Goal: Information Seeking & Learning: Learn about a topic

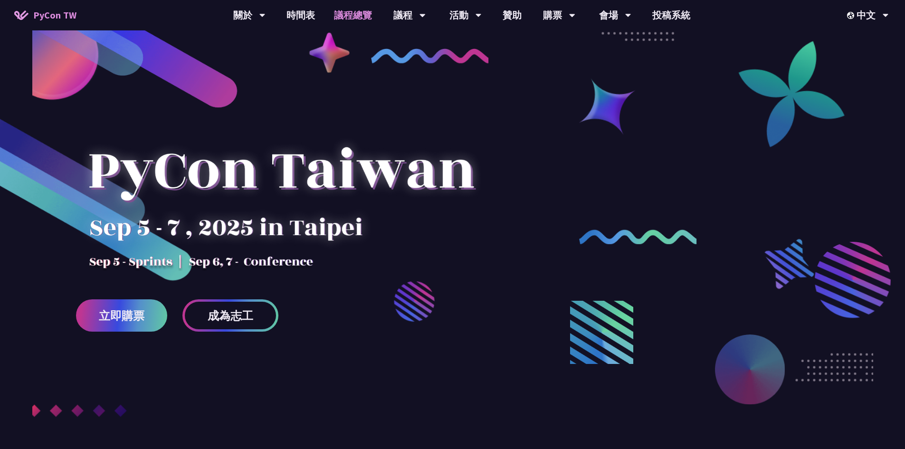
click at [347, 14] on link "議程總覽" at bounding box center [353, 15] width 57 height 30
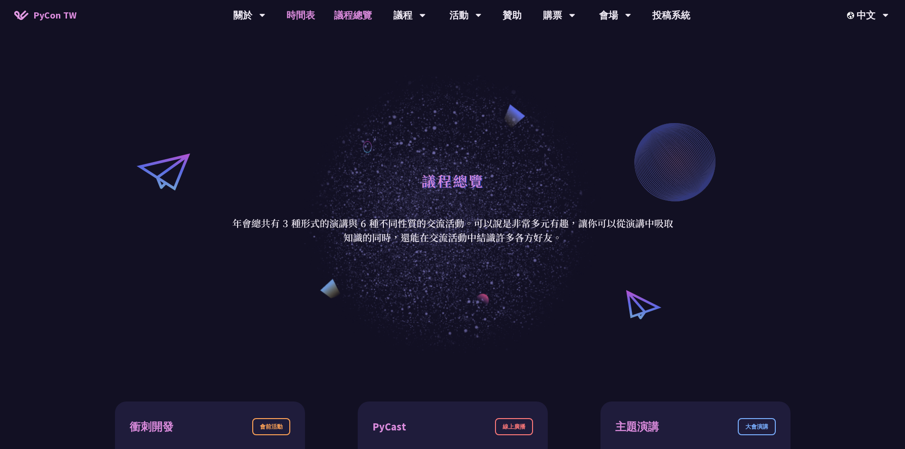
click at [304, 19] on link "時間表" at bounding box center [301, 15] width 48 height 30
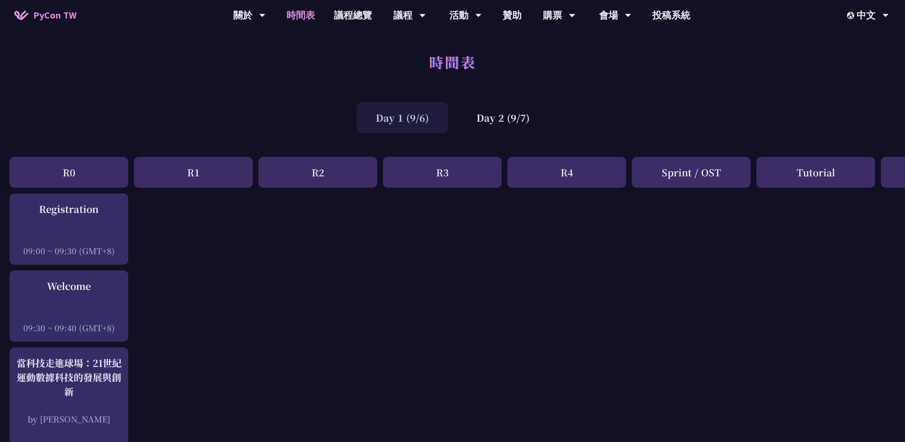
drag, startPoint x: 683, startPoint y: 339, endPoint x: 674, endPoint y: 108, distance: 231.1
click at [339, 15] on link "議程總覽" at bounding box center [353, 15] width 57 height 30
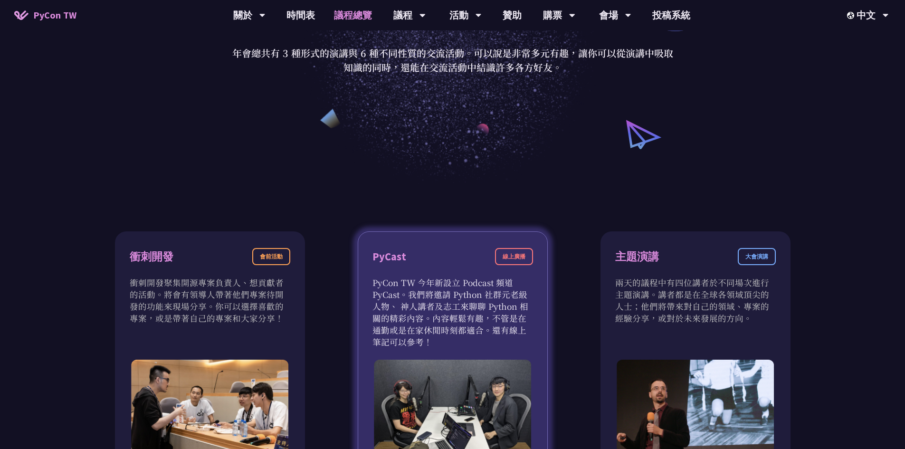
scroll to position [285, 0]
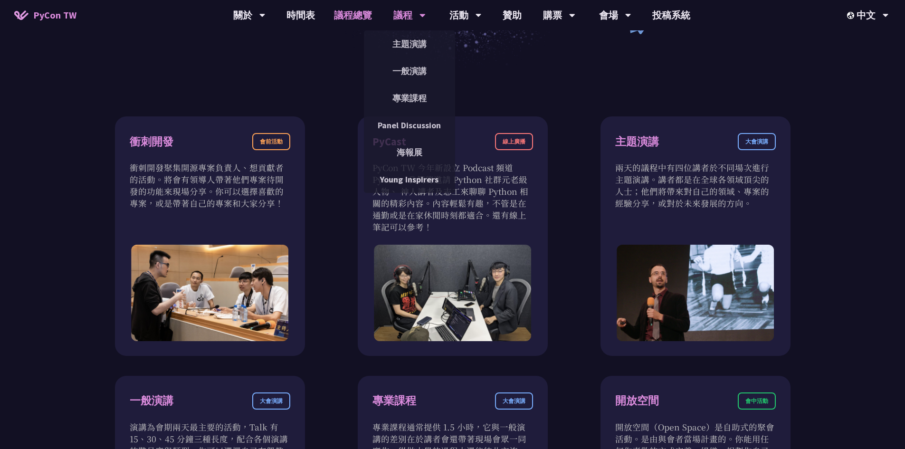
click at [266, 16] on div "議程" at bounding box center [249, 15] width 32 height 30
click at [416, 62] on link "一般演講" at bounding box center [409, 71] width 91 height 22
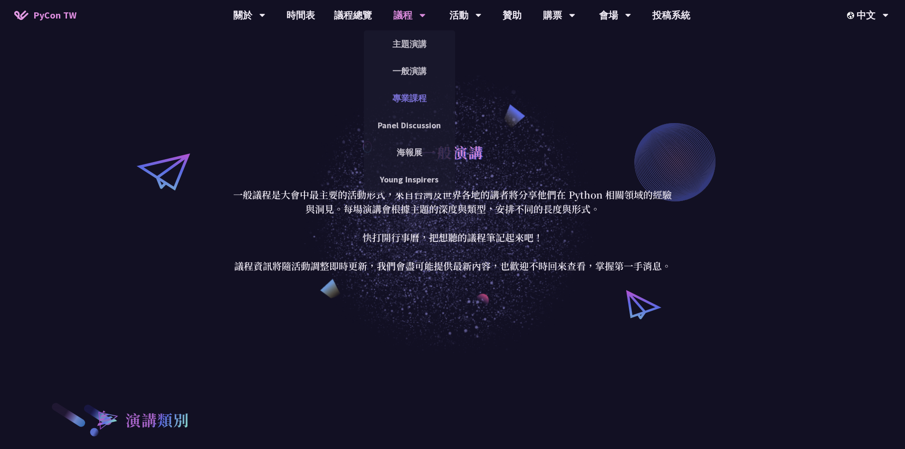
click at [423, 105] on link "專業課程" at bounding box center [409, 98] width 91 height 22
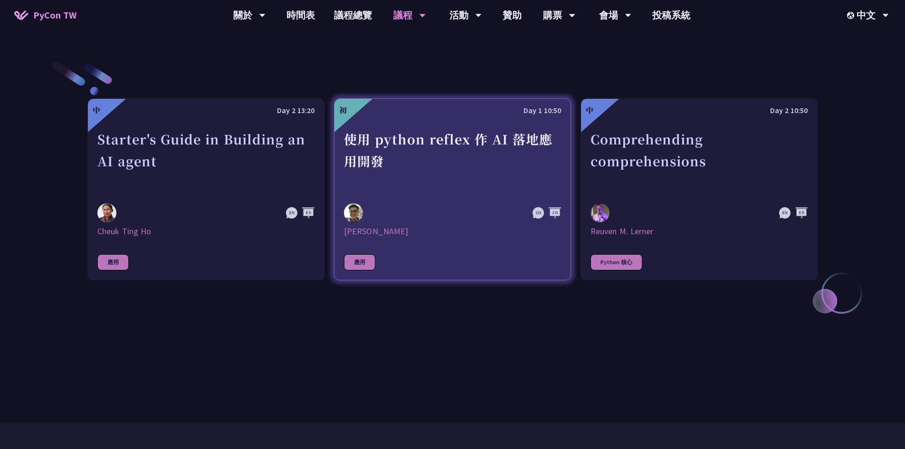
scroll to position [333, 0]
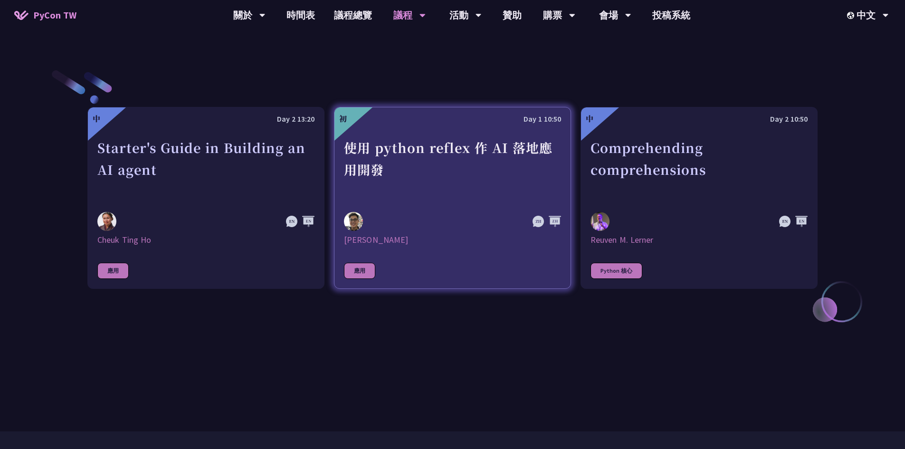
click at [499, 199] on div "使用 python reflex 作 AI 落地應用開發" at bounding box center [452, 170] width 217 height 66
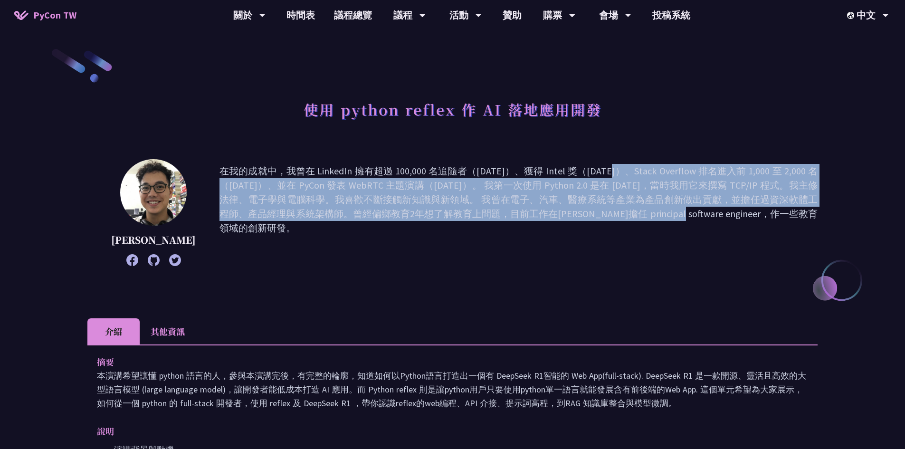
drag, startPoint x: 505, startPoint y: 169, endPoint x: 561, endPoint y: 214, distance: 72.0
click at [561, 214] on p "在我的成就中，我曾在 LinkedIn 擁有超過 100,000 名追隨者（[DATE]）、獲得 Intel 獎（[DATE]）、Stack Overflow…" at bounding box center [519, 212] width 598 height 97
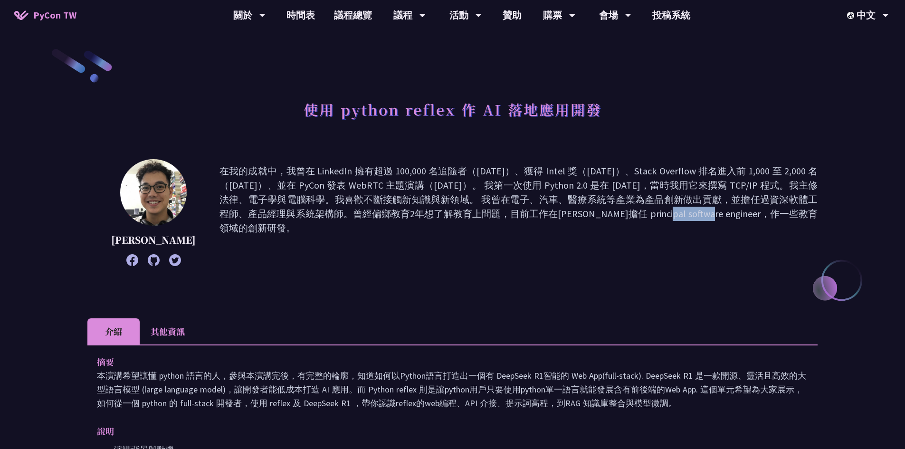
click at [562, 213] on p "在我的成就中，我曾在 LinkedIn 擁有超過 100,000 名追隨者（[DATE]）、獲得 Intel 獎（[DATE]）、Stack Overflow…" at bounding box center [519, 212] width 598 height 97
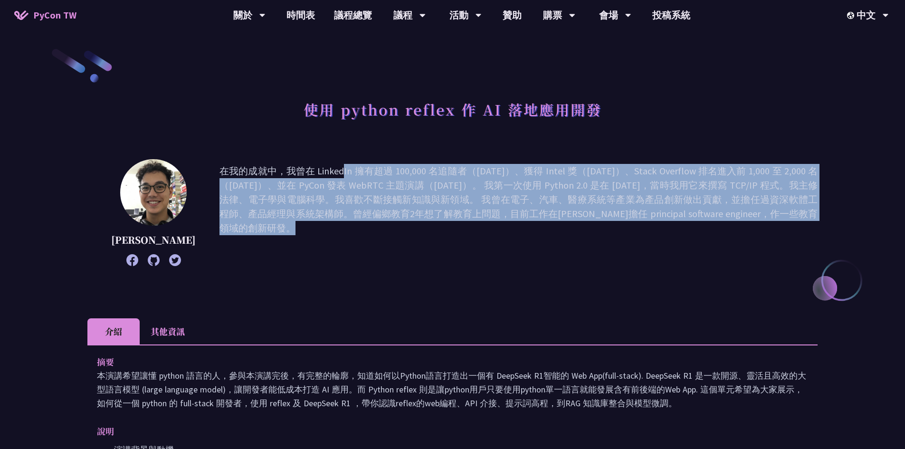
click at [562, 213] on p "在我的成就中，我曾在 LinkedIn 擁有超過 100,000 名追隨者（[DATE]）、獲得 Intel 獎（[DATE]）、Stack Overflow…" at bounding box center [519, 212] width 598 height 97
click at [546, 244] on p "在我的成就中，我曾在 LinkedIn 擁有超過 100,000 名追隨者（[DATE]）、獲得 Intel 獎（[DATE]）、Stack Overflow…" at bounding box center [519, 212] width 598 height 97
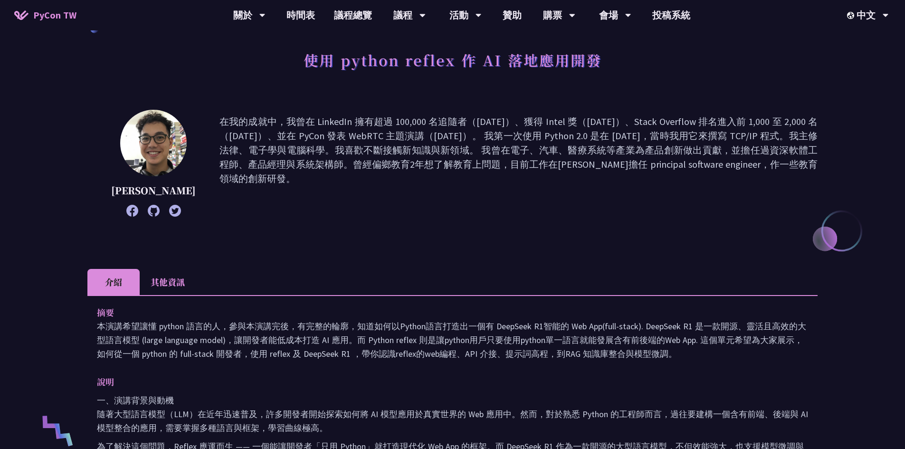
scroll to position [190, 0]
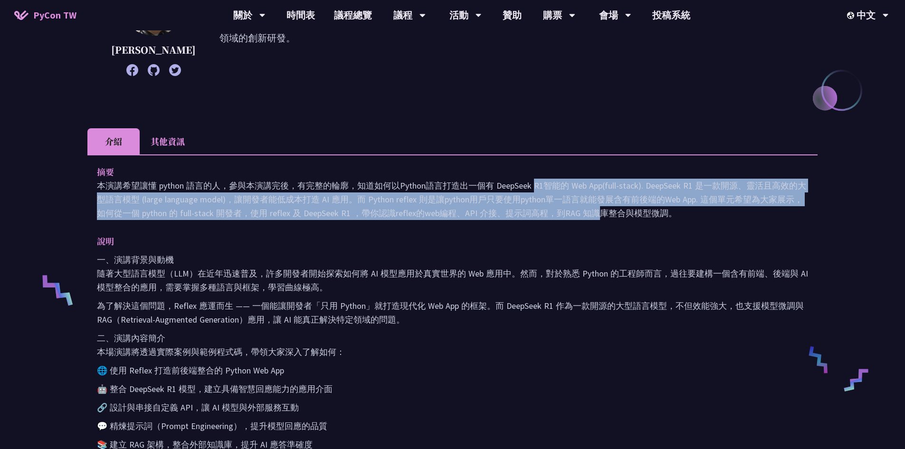
drag, startPoint x: 414, startPoint y: 185, endPoint x: 456, endPoint y: 219, distance: 53.7
click at [456, 219] on p "本演講希望讓懂 python 語言的人，參與本演講完後，有完整的輪廓，知道如何以Python語言打造出一個有 DeepSeek R1智能的 Web App(f…" at bounding box center [452, 199] width 711 height 41
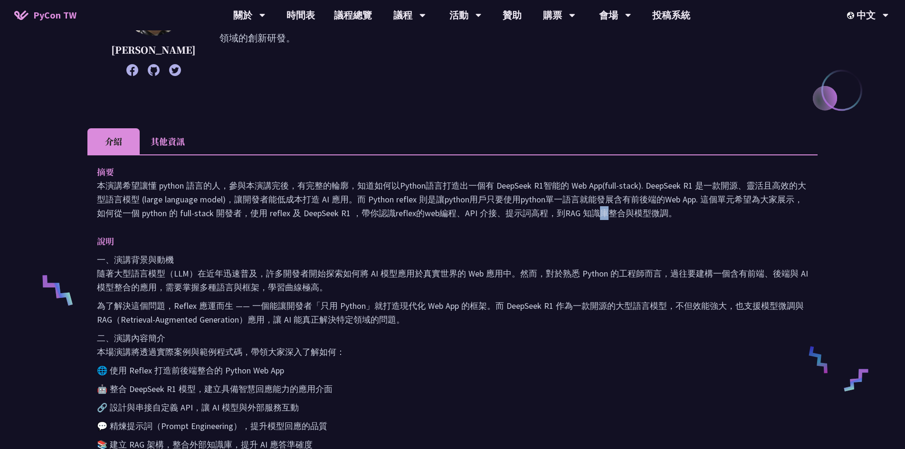
click at [456, 219] on p "本演講希望讓懂 python 語言的人，參與本演講完後，有完整的輪廓，知道如何以Python語言打造出一個有 DeepSeek R1智能的 Web App(f…" at bounding box center [452, 199] width 711 height 41
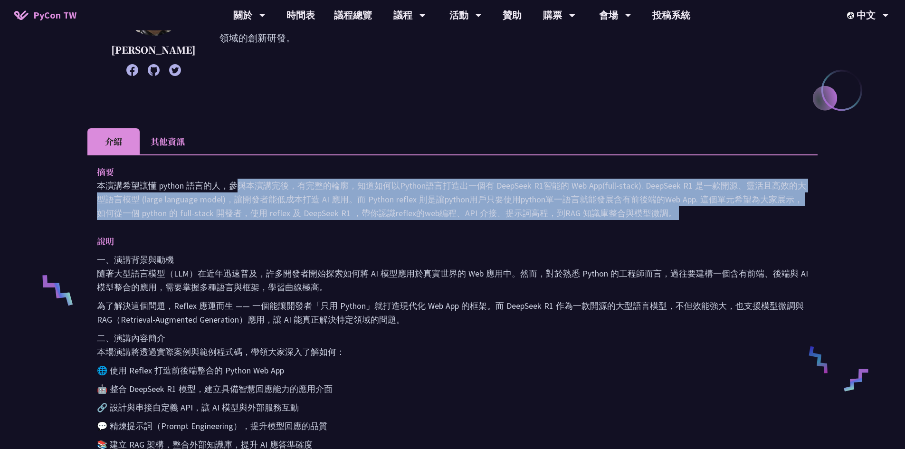
click at [456, 219] on p "本演講希望讓懂 python 語言的人，參與本演講完後，有完整的輪廓，知道如何以Python語言打造出一個有 DeepSeek R1智能的 Web App(f…" at bounding box center [452, 199] width 711 height 41
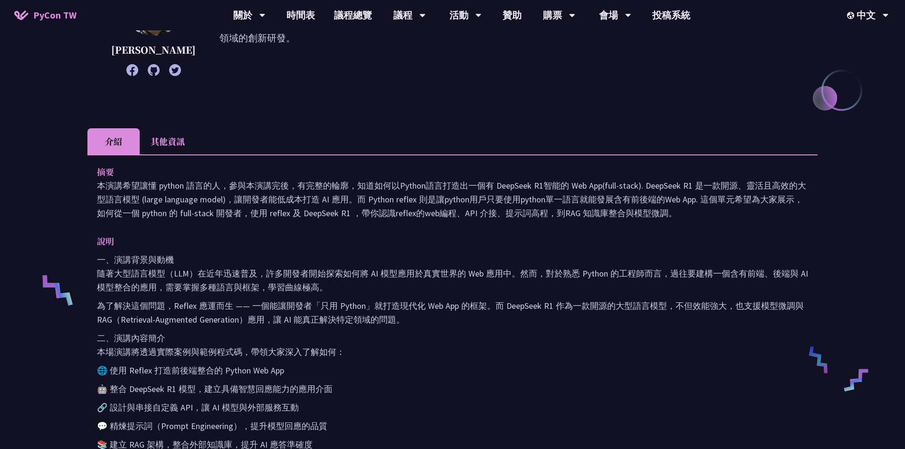
click at [468, 269] on p "一、演講背景與動機 隨著大型語言模型（LLM）在近年迅速普及，許多開發者開始探索如何將 AI 模型應用於真實世界的 Web 應用中。然而，對於熟悉 Pytho…" at bounding box center [452, 273] width 711 height 41
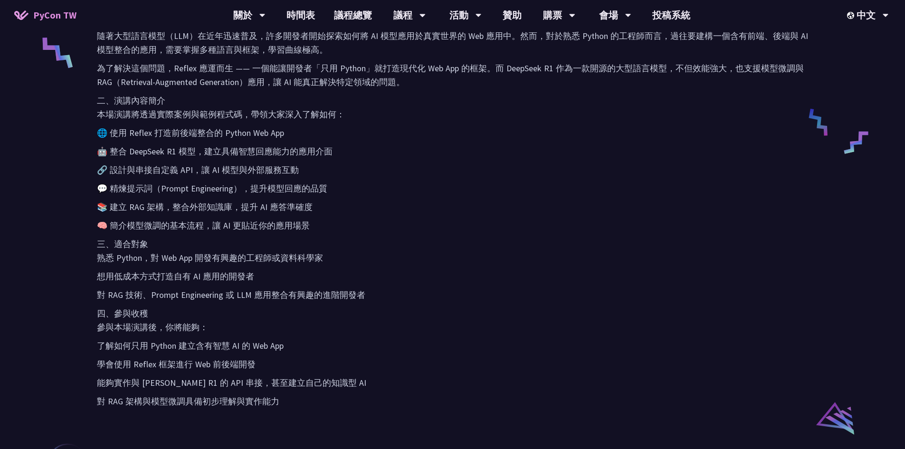
scroll to position [0, 0]
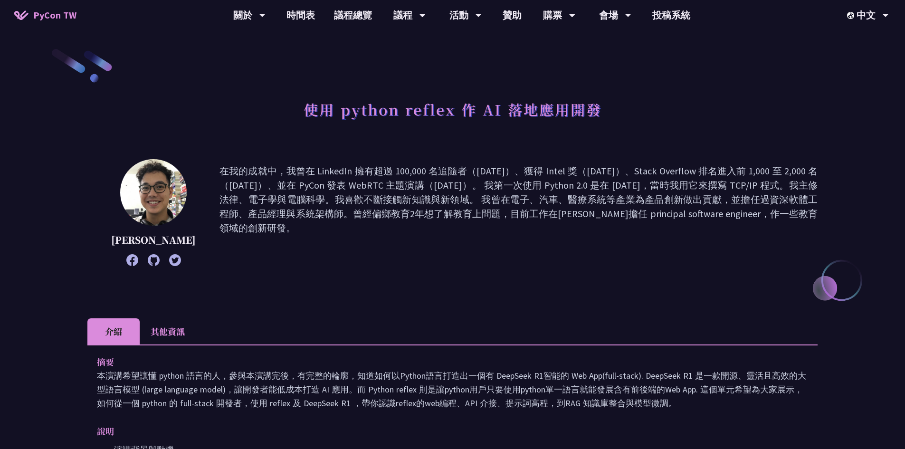
drag, startPoint x: 501, startPoint y: 331, endPoint x: 529, endPoint y: 71, distance: 260.9
click at [563, 43] on link "購票資訊" at bounding box center [559, 44] width 91 height 22
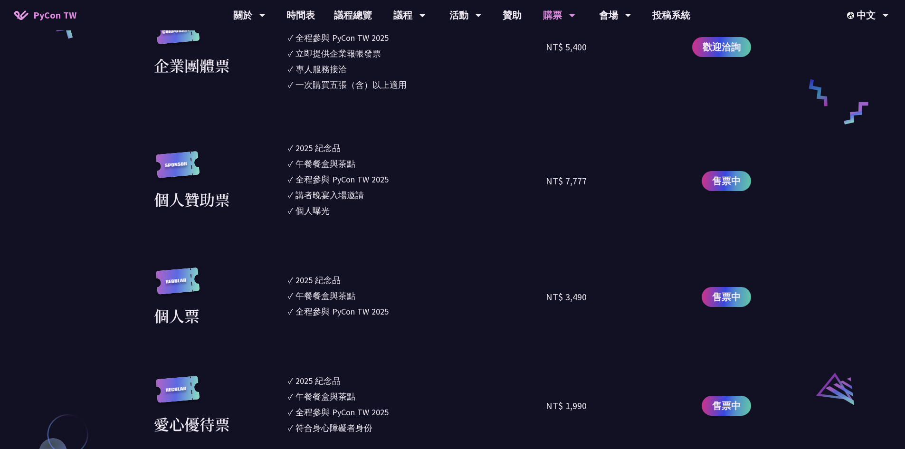
scroll to position [760, 0]
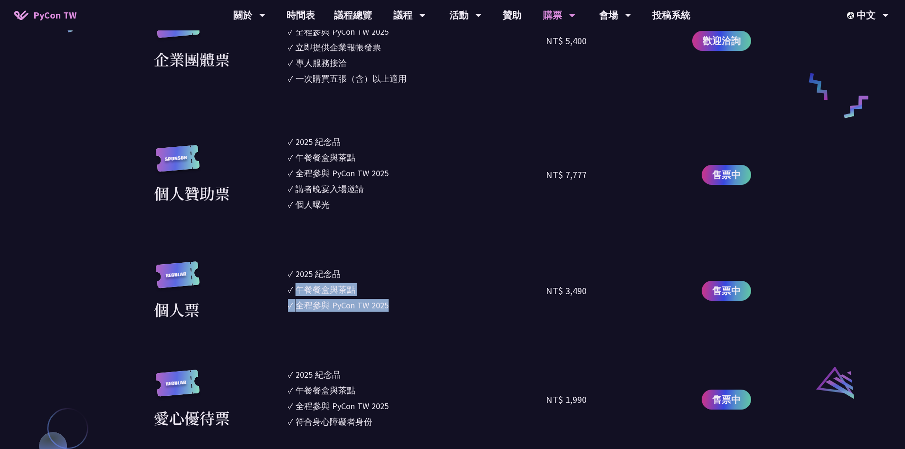
drag, startPoint x: 298, startPoint y: 296, endPoint x: 462, endPoint y: 319, distance: 165.1
click at [462, 319] on ul "✓ 2025 [PERSON_NAME]✓ 午餐餐盒與茶點 ✓ 全程參與 PyCon TW 2025" at bounding box center [417, 290] width 259 height 59
click at [375, 301] on div "全程參與 PyCon TW 2025" at bounding box center [342, 305] width 93 height 13
drag, startPoint x: 296, startPoint y: 203, endPoint x: 365, endPoint y: 203, distance: 69.4
click at [365, 203] on li "✓ 個人曝光" at bounding box center [417, 204] width 259 height 13
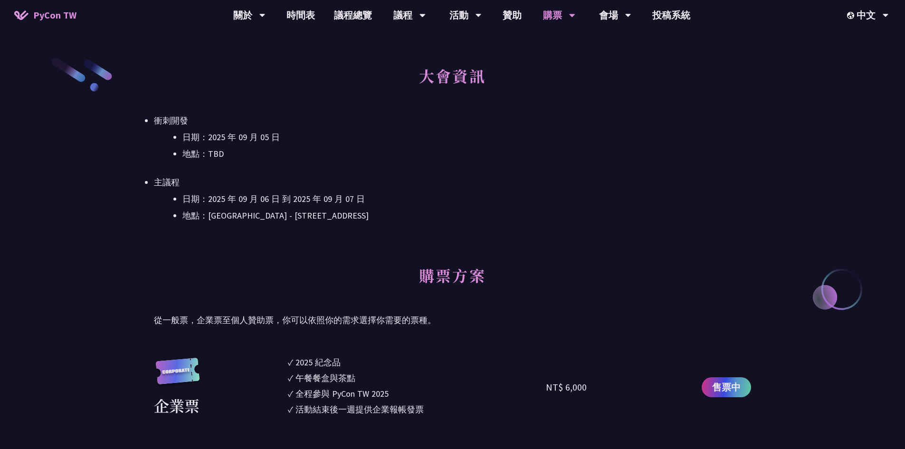
scroll to position [285, 0]
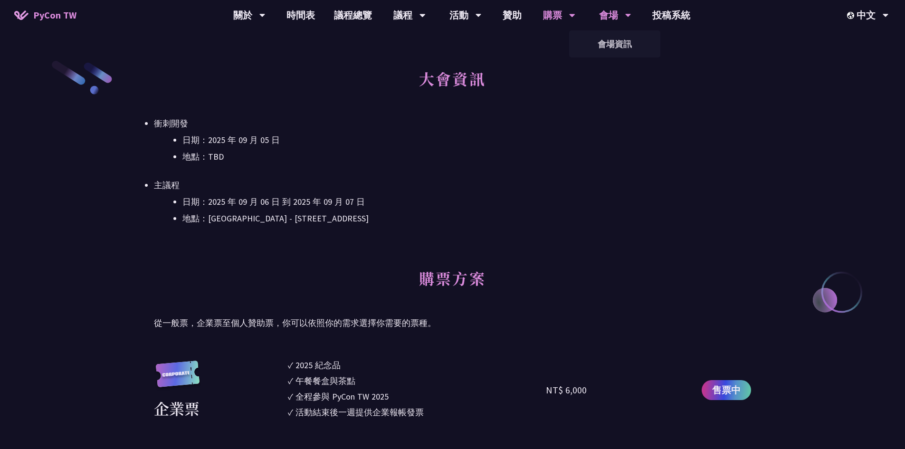
click at [266, 14] on div "會場" at bounding box center [249, 15] width 32 height 30
click at [618, 42] on link "會場資訊" at bounding box center [614, 44] width 91 height 22
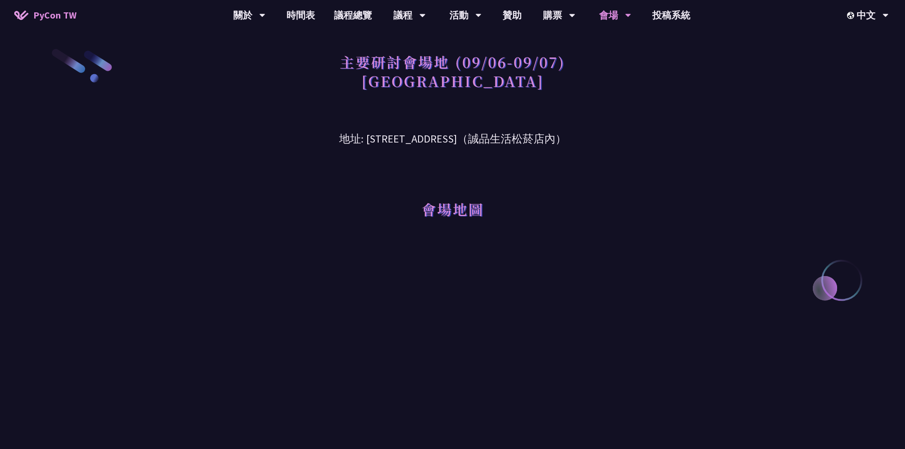
drag, startPoint x: 591, startPoint y: 317, endPoint x: 633, endPoint y: 71, distance: 249.8
click at [553, 38] on link "購票資訊" at bounding box center [559, 44] width 91 height 22
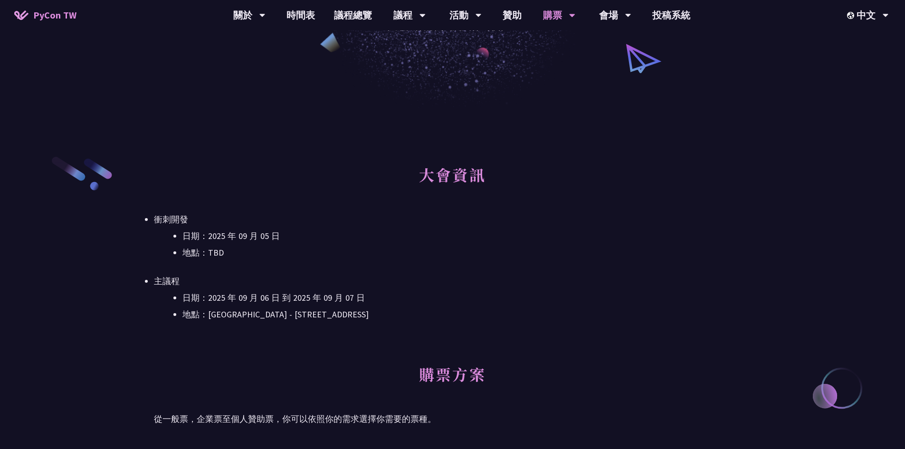
scroll to position [190, 0]
click at [527, 296] on li "日期：2025 年 09 月 06 日 到 2025 年 09 月 07 日" at bounding box center [466, 297] width 569 height 14
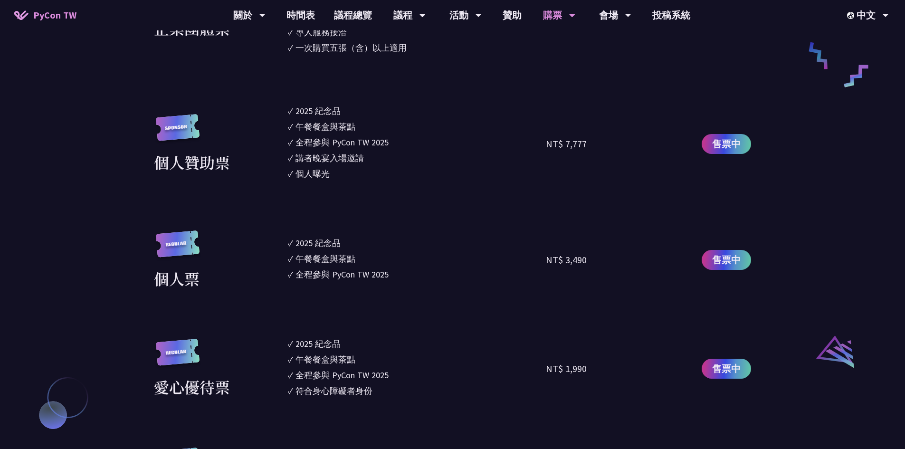
scroll to position [808, 0]
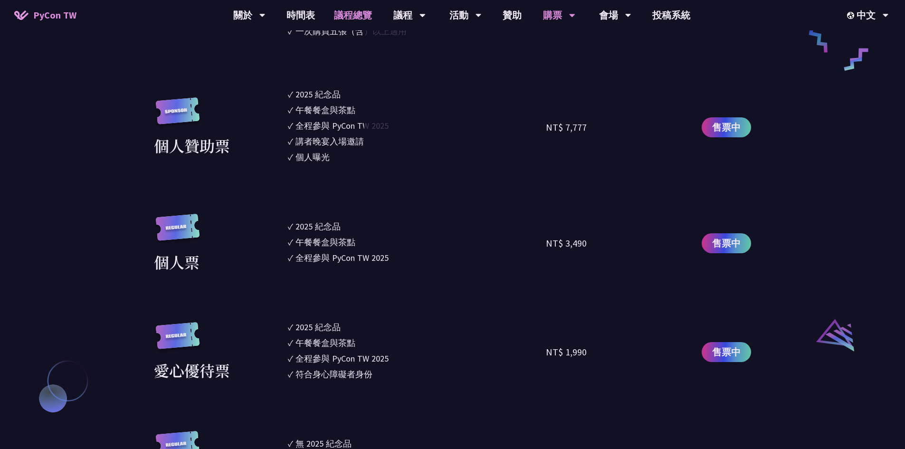
click at [346, 13] on link "議程總覽" at bounding box center [353, 15] width 57 height 30
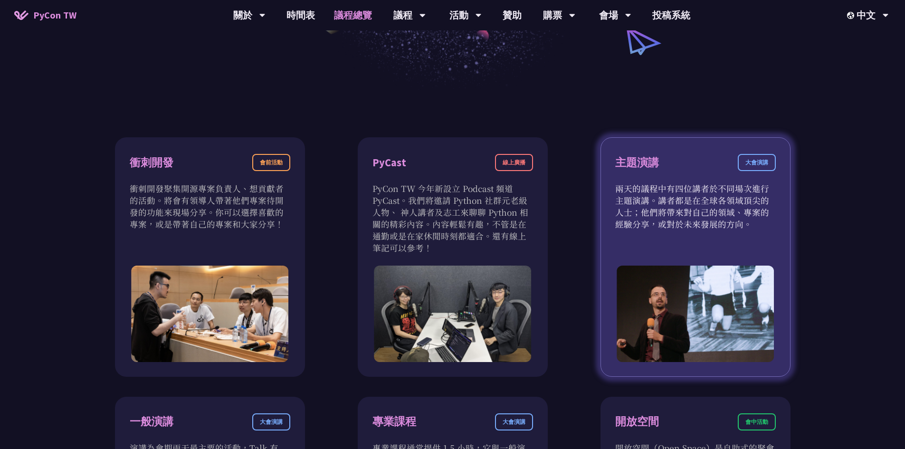
scroll to position [285, 0]
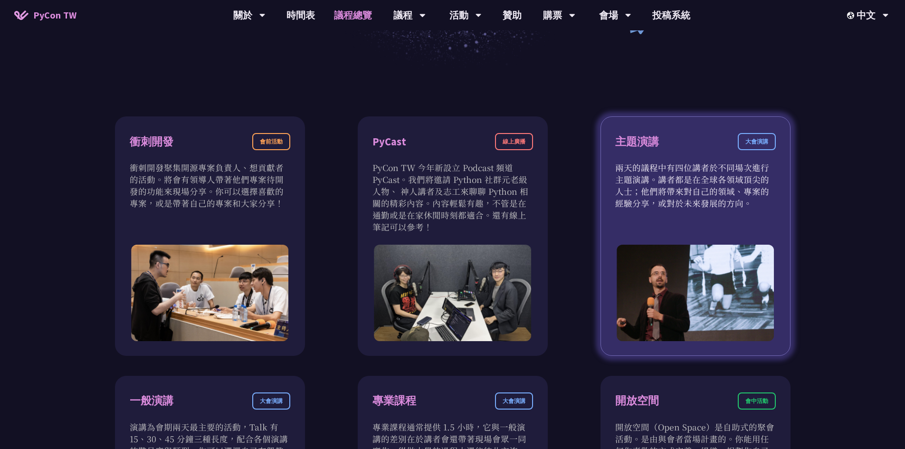
click at [764, 139] on div "大會演講" at bounding box center [757, 141] width 38 height 17
click at [726, 155] on div "主題演講 大會演講" at bounding box center [695, 147] width 161 height 29
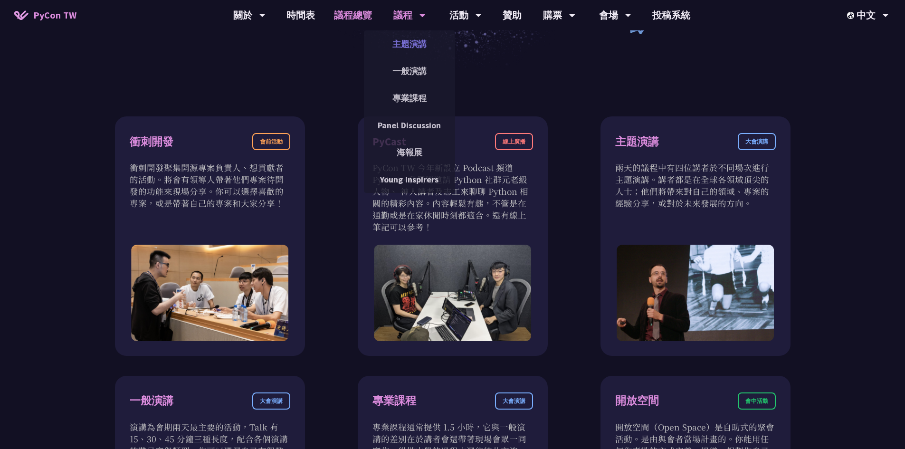
click at [429, 42] on link "主題演講" at bounding box center [409, 44] width 91 height 22
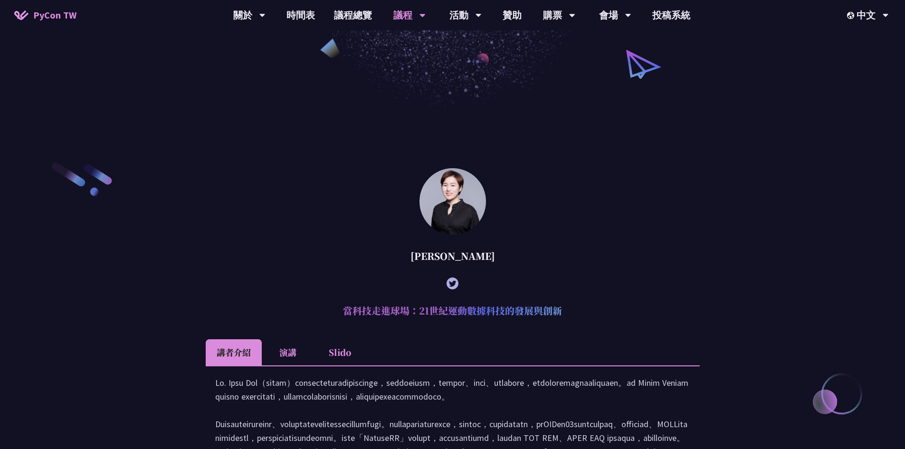
scroll to position [333, 0]
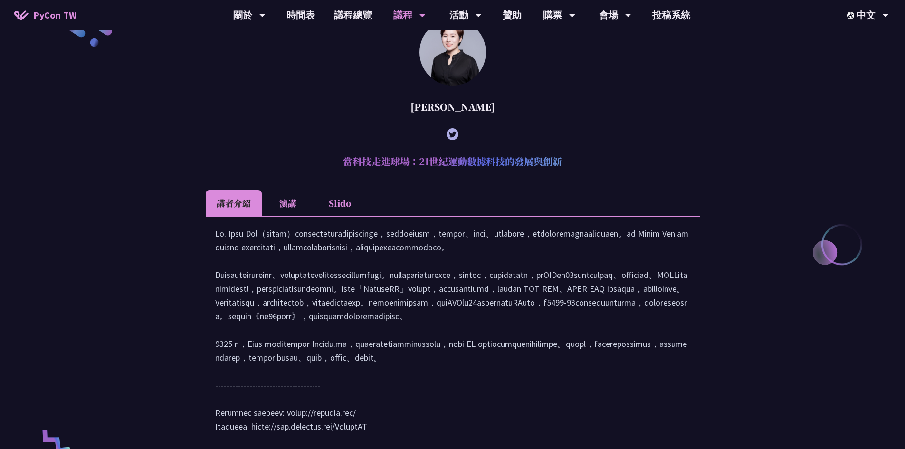
drag, startPoint x: 458, startPoint y: 162, endPoint x: 633, endPoint y: 162, distance: 174.4
click at [633, 162] on h2 "當科技走進球場：21世紀運動數據科技的發展與創新" at bounding box center [453, 161] width 494 height 29
click at [546, 188] on Lin "[PERSON_NAME] 當科技走進球場：21世紀運動數據科技的發展與創新 講者介紹 演講 Slido" at bounding box center [453, 235] width 494 height 433
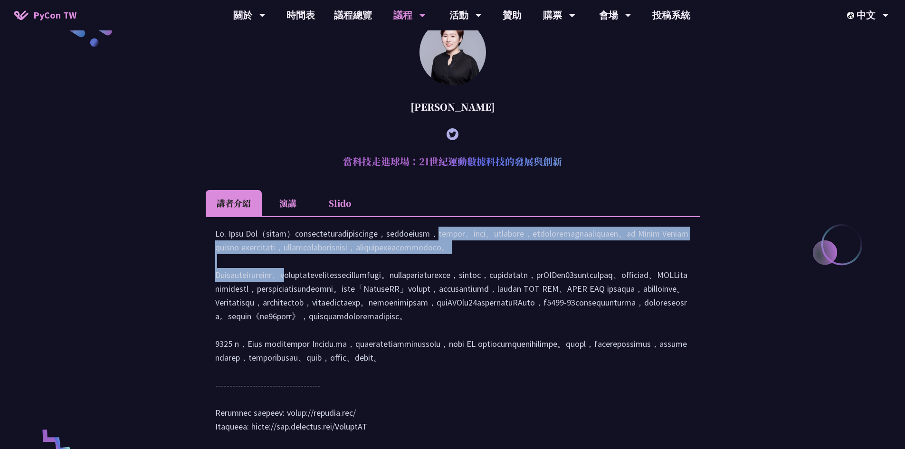
drag, startPoint x: 392, startPoint y: 242, endPoint x: 531, endPoint y: 268, distance: 142.1
click at [531, 268] on div at bounding box center [452, 335] width 475 height 216
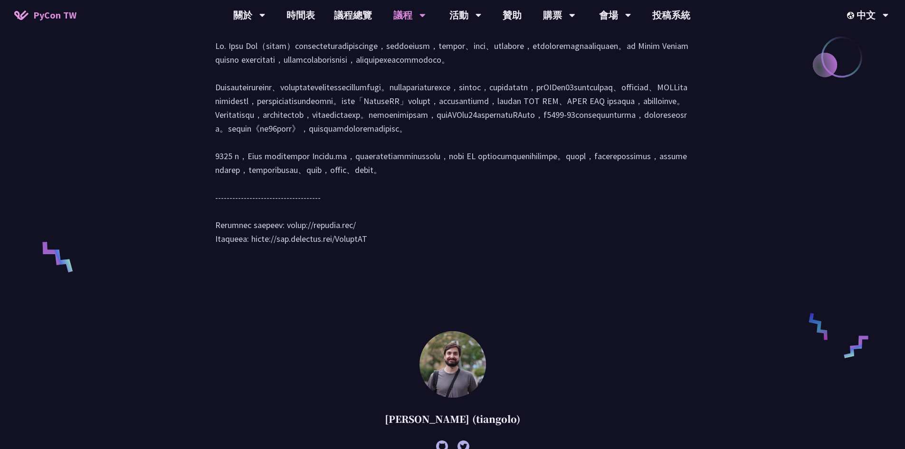
scroll to position [428, 0]
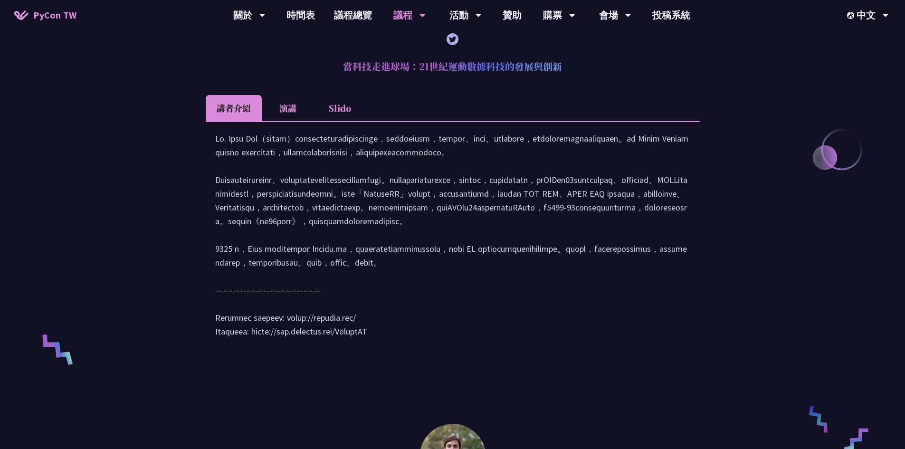
click at [289, 112] on li "演講" at bounding box center [288, 108] width 52 height 26
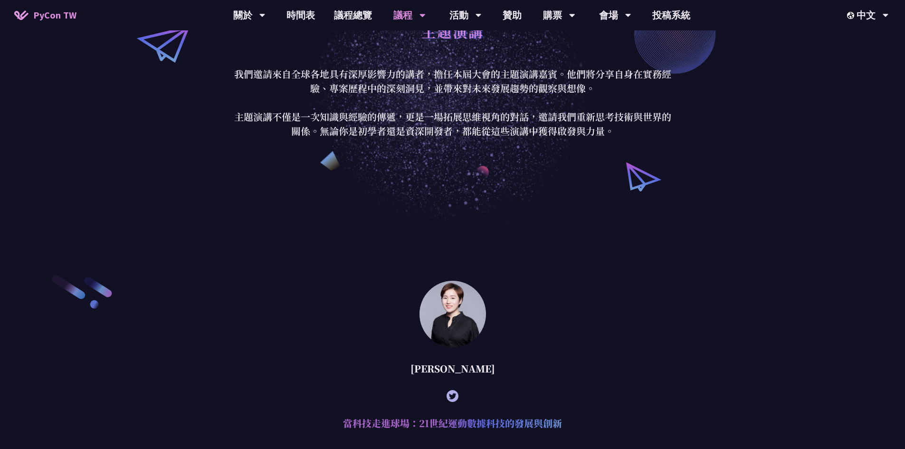
scroll to position [0, 0]
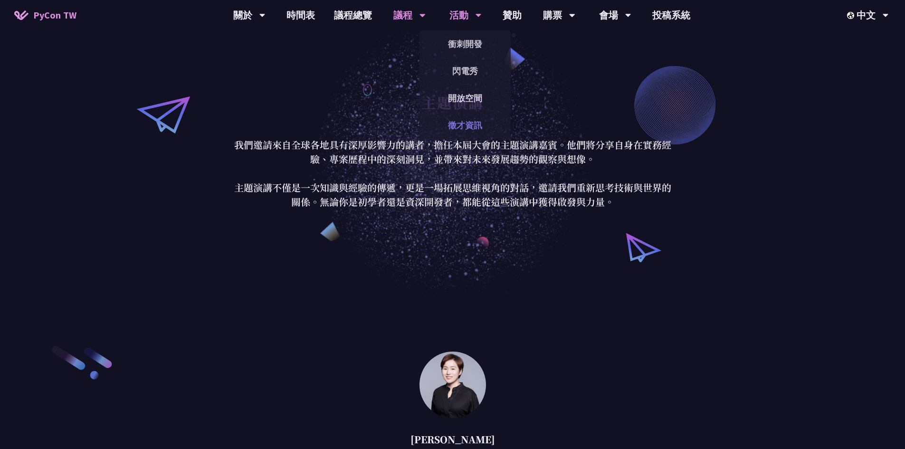
click at [470, 128] on link "徵才資訊" at bounding box center [465, 125] width 91 height 22
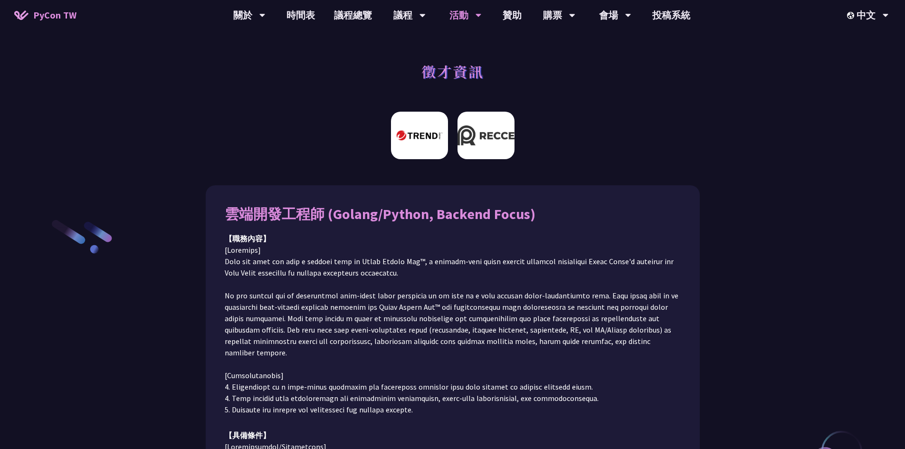
click at [485, 143] on img at bounding box center [486, 136] width 57 height 48
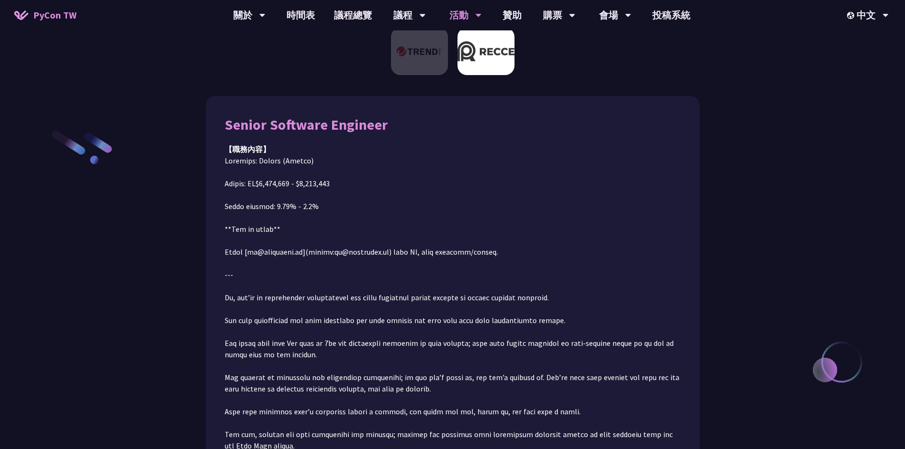
scroll to position [107, 0]
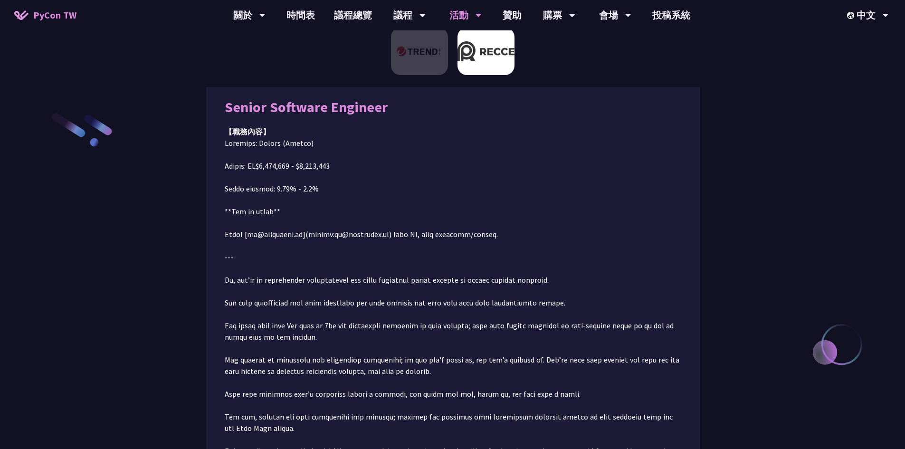
click at [421, 79] on div at bounding box center [452, 55] width 905 height 64
click at [421, 65] on img at bounding box center [419, 52] width 57 height 48
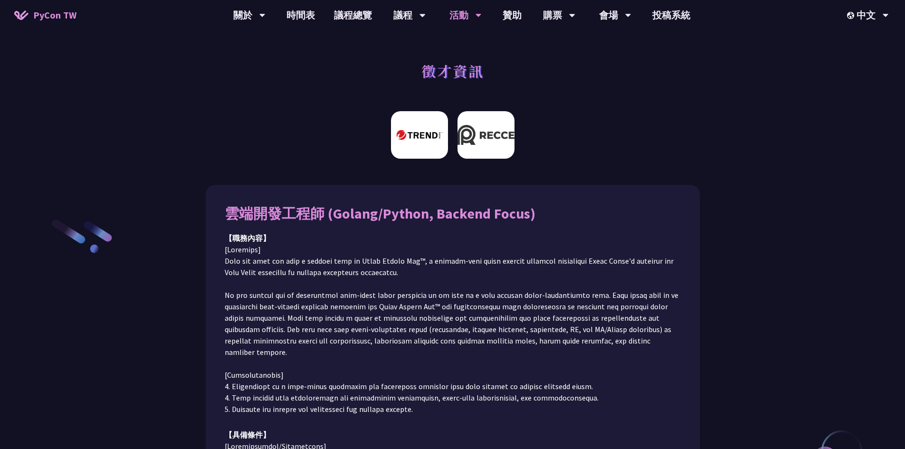
scroll to position [0, 0]
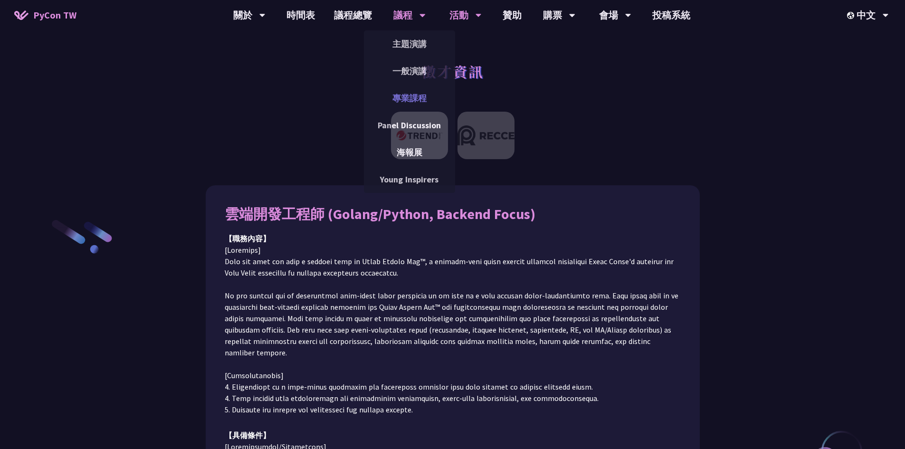
click at [406, 99] on link "專業課程" at bounding box center [409, 98] width 91 height 22
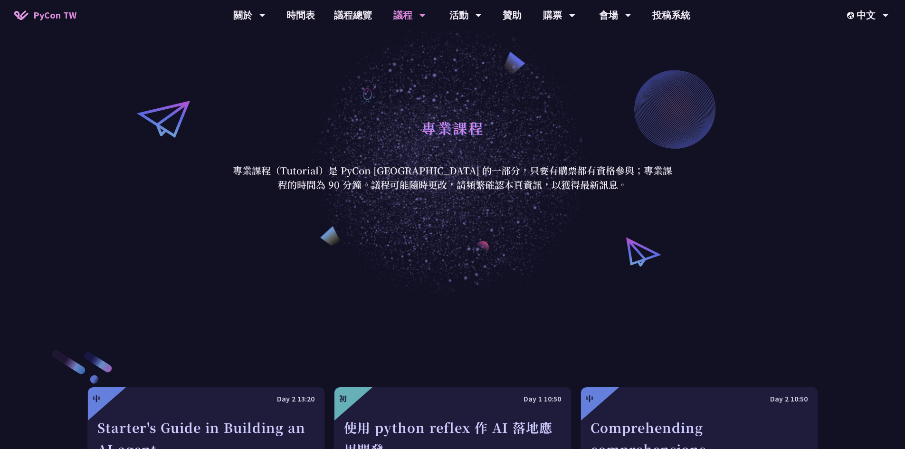
scroll to position [48, 0]
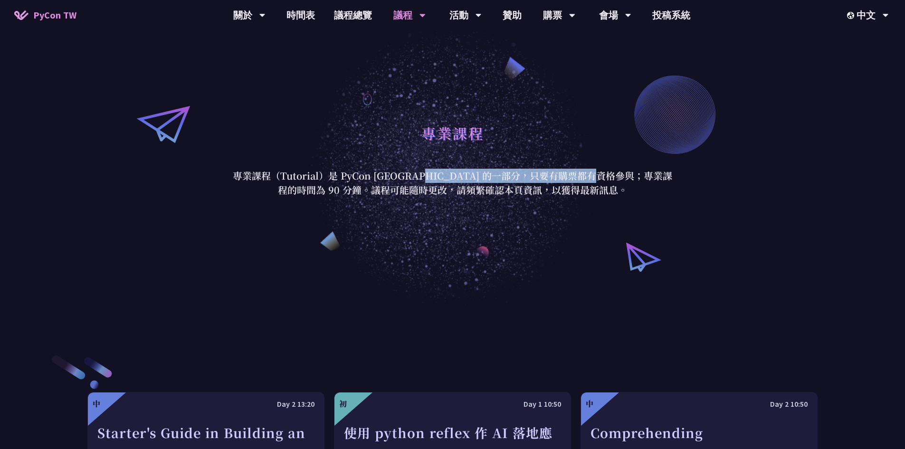
drag, startPoint x: 424, startPoint y: 180, endPoint x: 631, endPoint y: 182, distance: 206.7
click at [631, 182] on p "專業課程（Tutorial）是 PyCon [GEOGRAPHIC_DATA] 的一部分，只要有購票都有資格參與；專業課程的時間為 90 分鐘。議程可能隨時更…" at bounding box center [453, 183] width 442 height 29
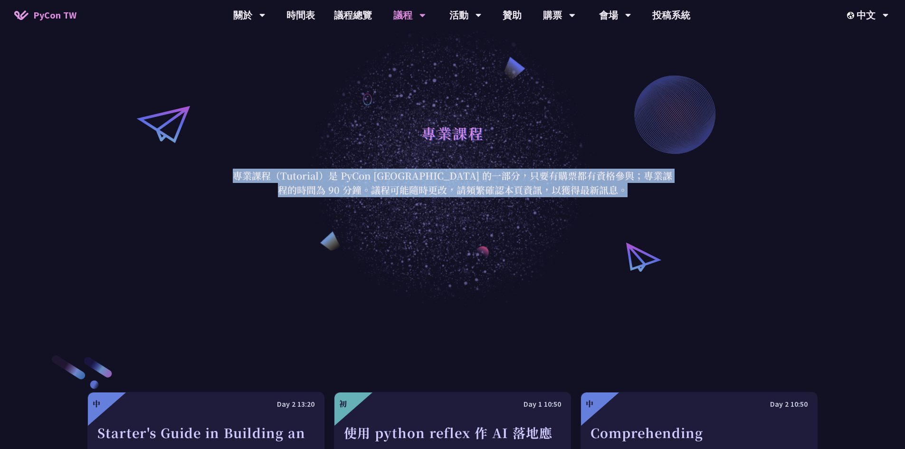
click at [631, 182] on p "專業課程（Tutorial）是 PyCon [GEOGRAPHIC_DATA] 的一部分，只要有購票都有資格參與；專業課程的時間為 90 分鐘。議程可能隨時更…" at bounding box center [453, 183] width 442 height 29
click at [517, 185] on p "專業課程（Tutorial）是 PyCon [GEOGRAPHIC_DATA] 的一部分，只要有購票都有資格參與；專業課程的時間為 90 分鐘。議程可能隨時更…" at bounding box center [453, 183] width 442 height 29
drag, startPoint x: 332, startPoint y: 182, endPoint x: 636, endPoint y: 199, distance: 304.1
click at [636, 199] on div "專業課程 專業課程（Tutorial）是 PyCon [GEOGRAPHIC_DATA] 的一部分，只要有購票都有資格參與；專業課程的時間為 90 分鐘。議程…" at bounding box center [452, 158] width 905 height 297
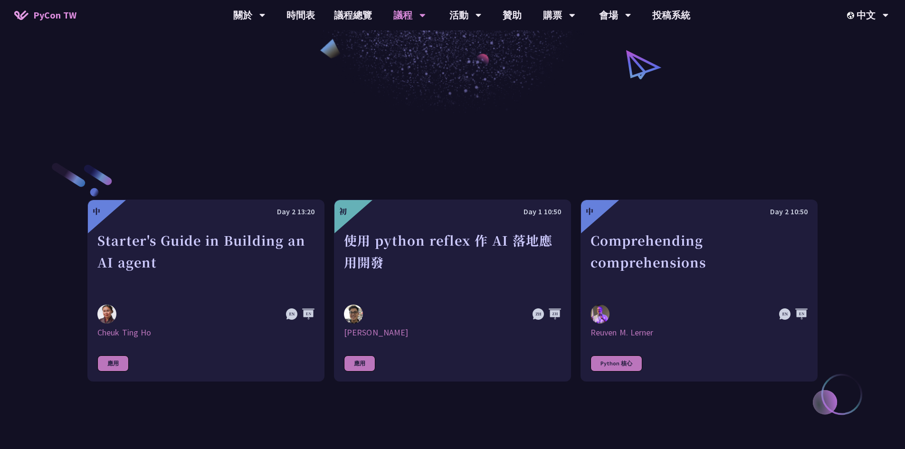
scroll to position [285, 0]
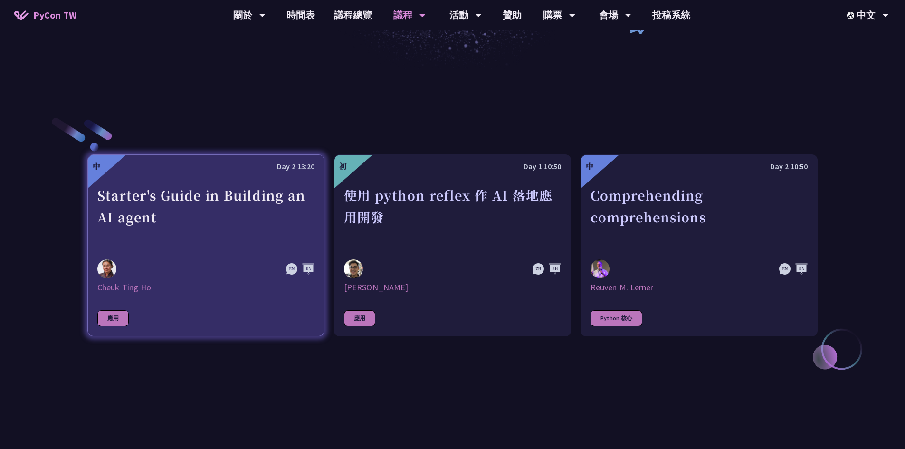
click at [241, 239] on div "Starter's Guide in Building an AI agent" at bounding box center [205, 217] width 217 height 66
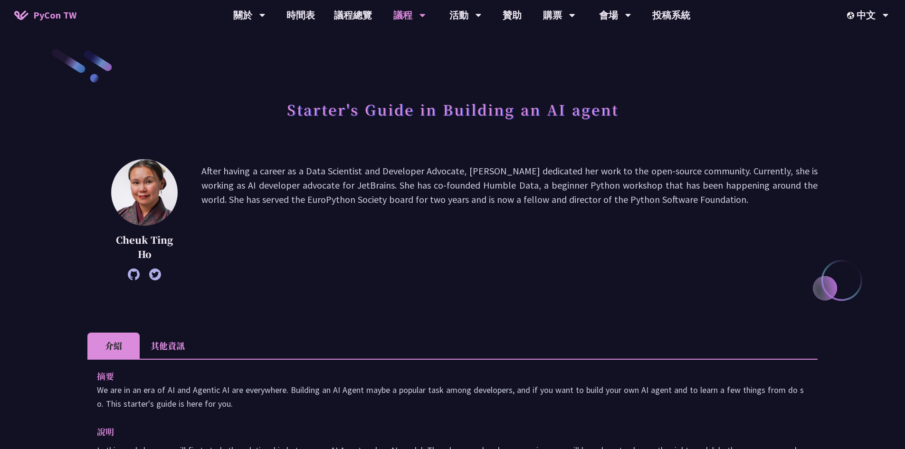
drag, startPoint x: 495, startPoint y: 325, endPoint x: 428, endPoint y: 29, distance: 303.7
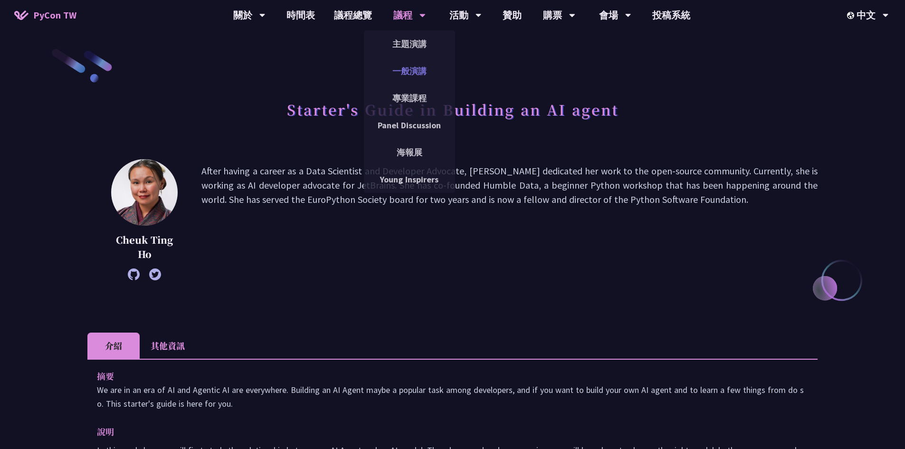
click at [426, 66] on link "一般演講" at bounding box center [409, 71] width 91 height 22
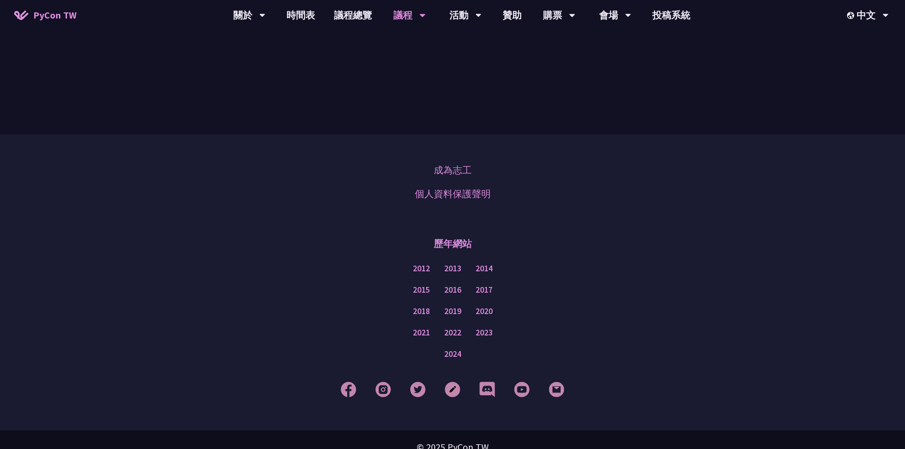
scroll to position [2923, 0]
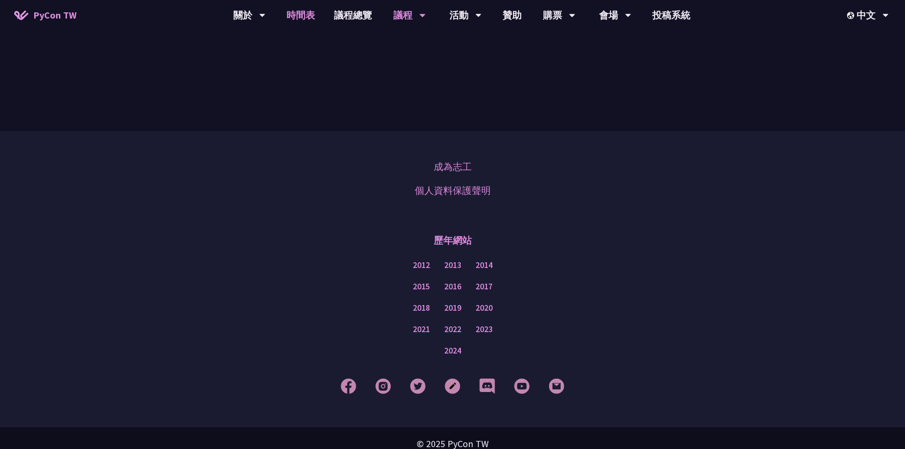
click at [302, 13] on link "時間表" at bounding box center [301, 15] width 48 height 30
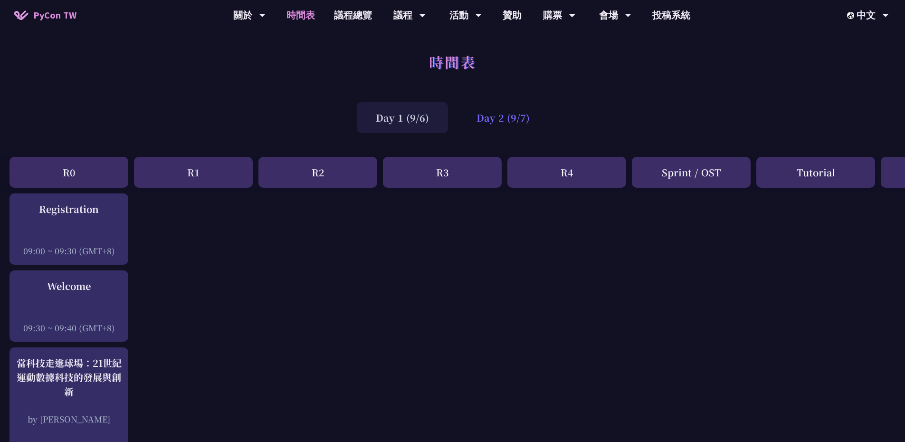
click at [504, 121] on div "Day 2 (9/7)" at bounding box center [503, 117] width 91 height 31
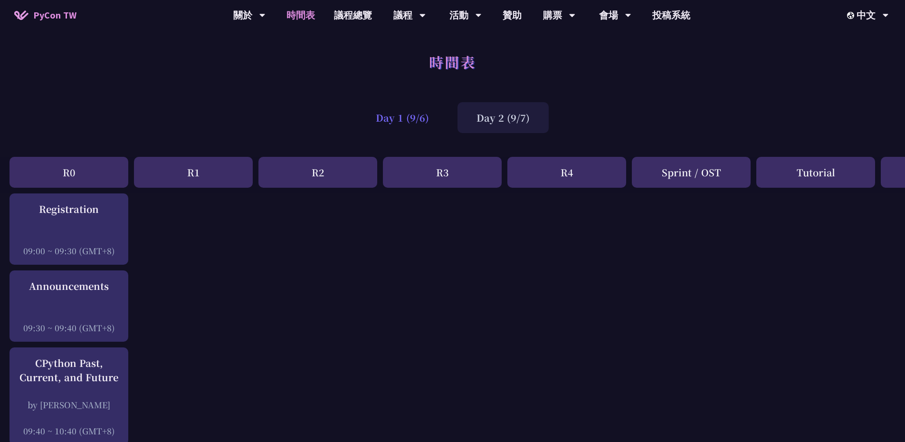
click at [410, 125] on div "Day 1 (9/6)" at bounding box center [402, 117] width 91 height 31
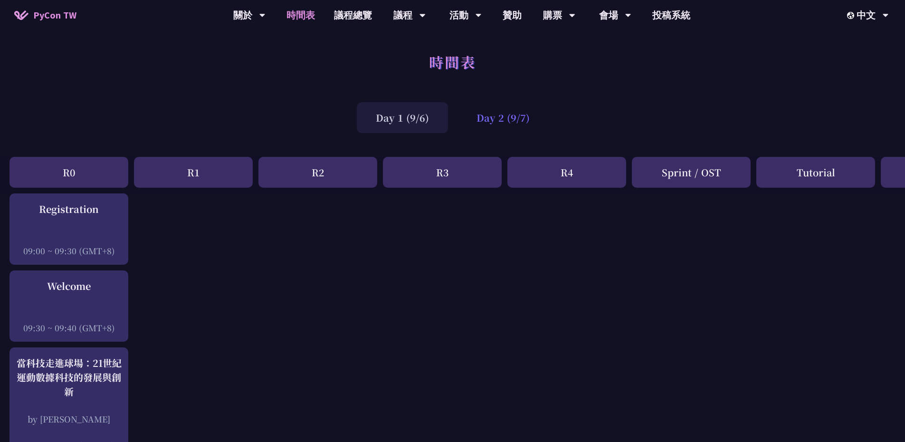
click at [486, 123] on div "Day 2 (9/7)" at bounding box center [503, 117] width 91 height 31
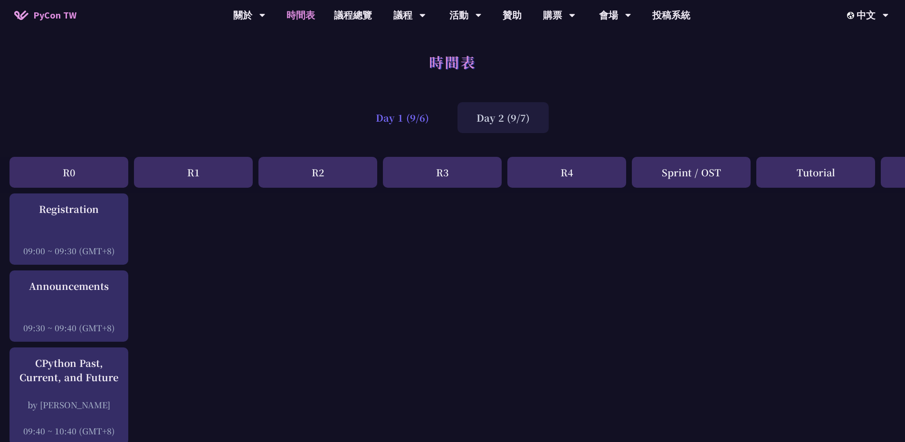
click at [419, 116] on div "Day 1 (9/6)" at bounding box center [402, 117] width 91 height 31
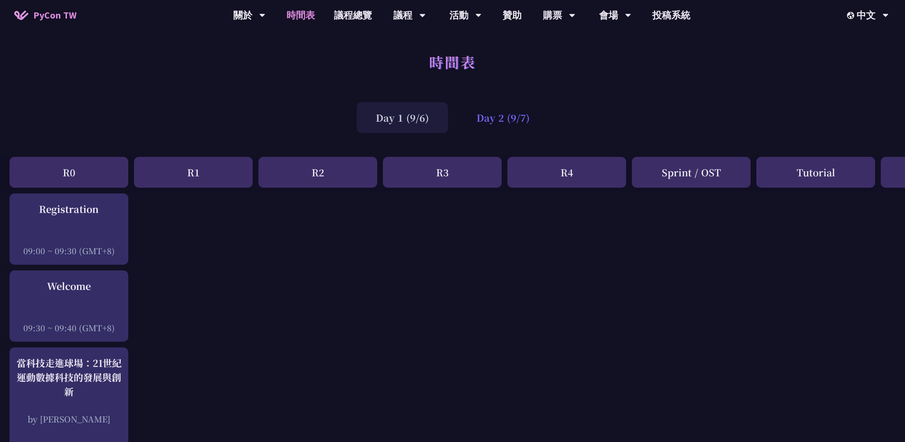
click at [525, 119] on div "Day 2 (9/7)" at bounding box center [503, 117] width 91 height 31
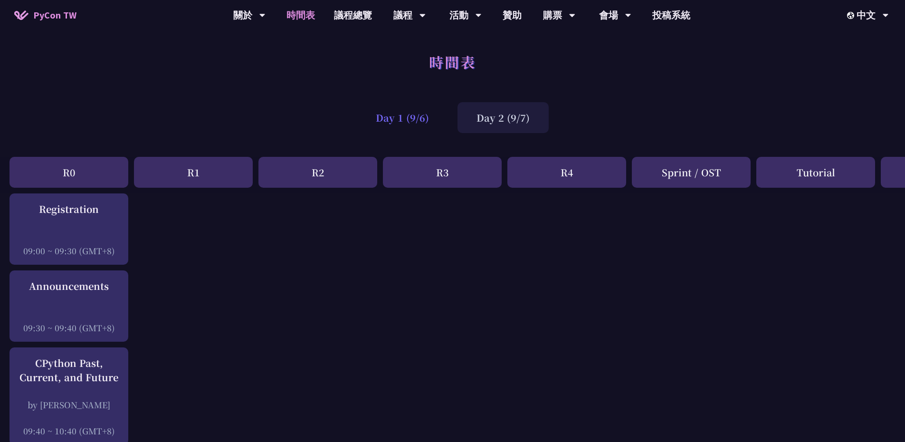
click at [420, 126] on div "Day 1 (9/6)" at bounding box center [402, 117] width 91 height 31
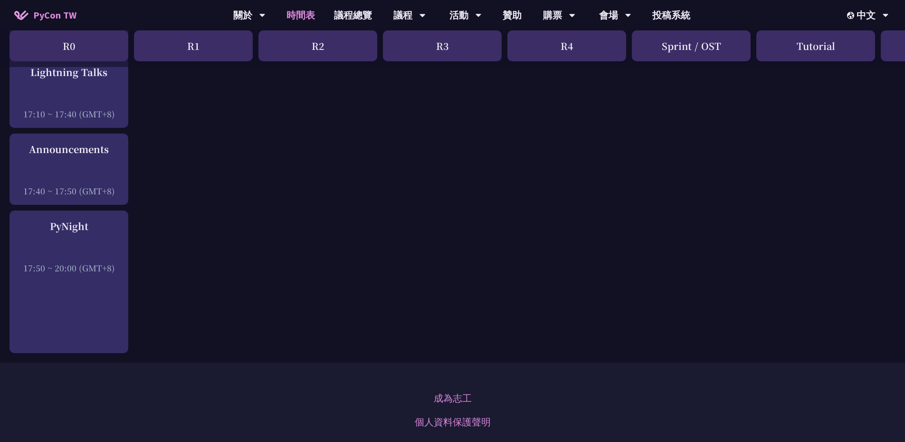
scroll to position [1426, 0]
